Goal: Find specific page/section: Find specific page/section

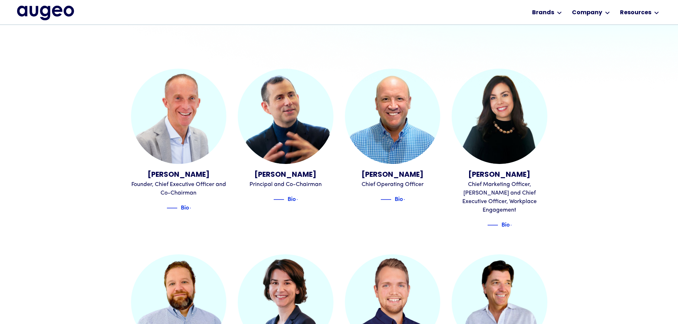
scroll to position [215, 0]
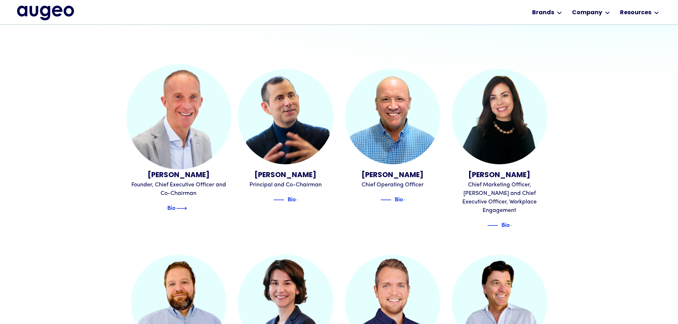
click at [186, 204] on img at bounding box center [181, 208] width 11 height 9
